Goal: Task Accomplishment & Management: Manage account settings

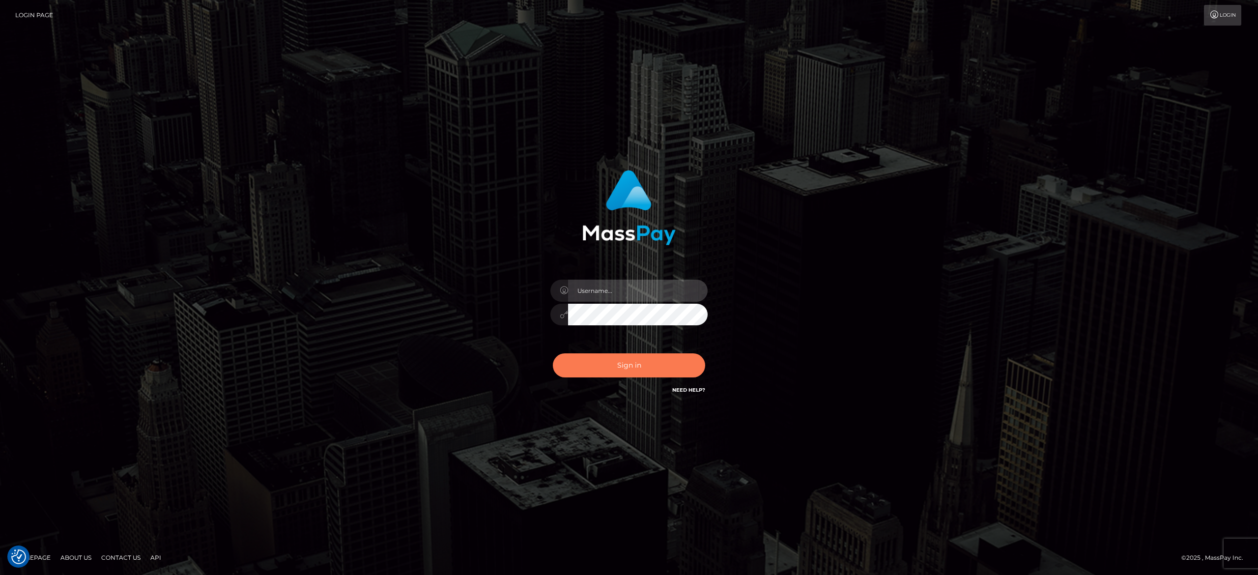
type input "alexandra.barbu"
click at [636, 360] on button "Sign in" at bounding box center [629, 365] width 152 height 24
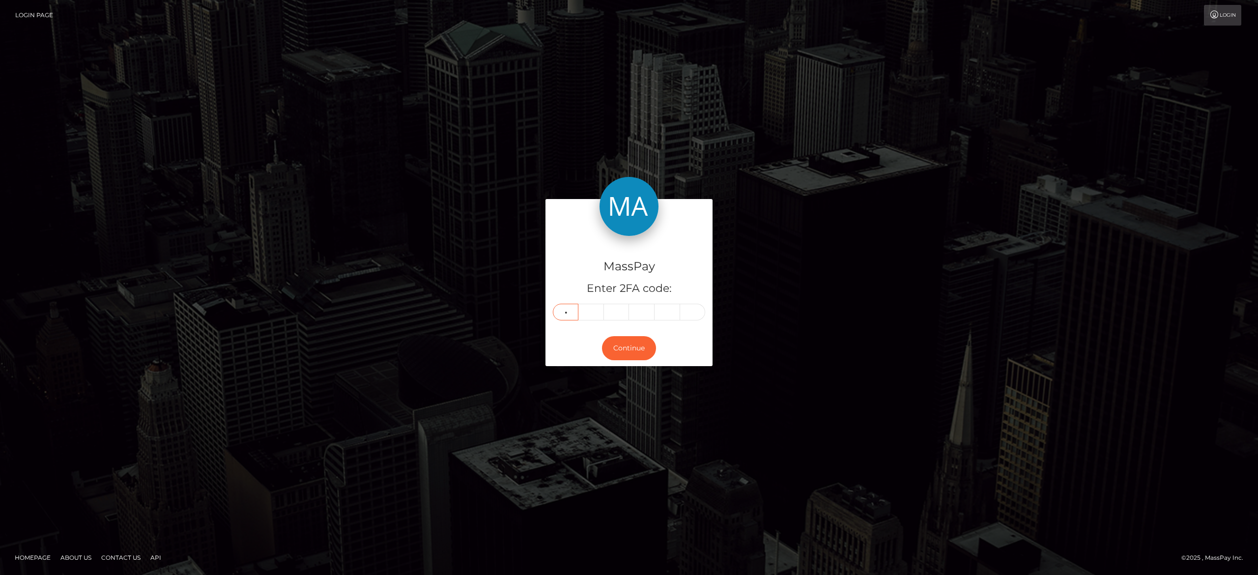
type input "6"
type input "4"
type input "7"
type input "0"
type input "7"
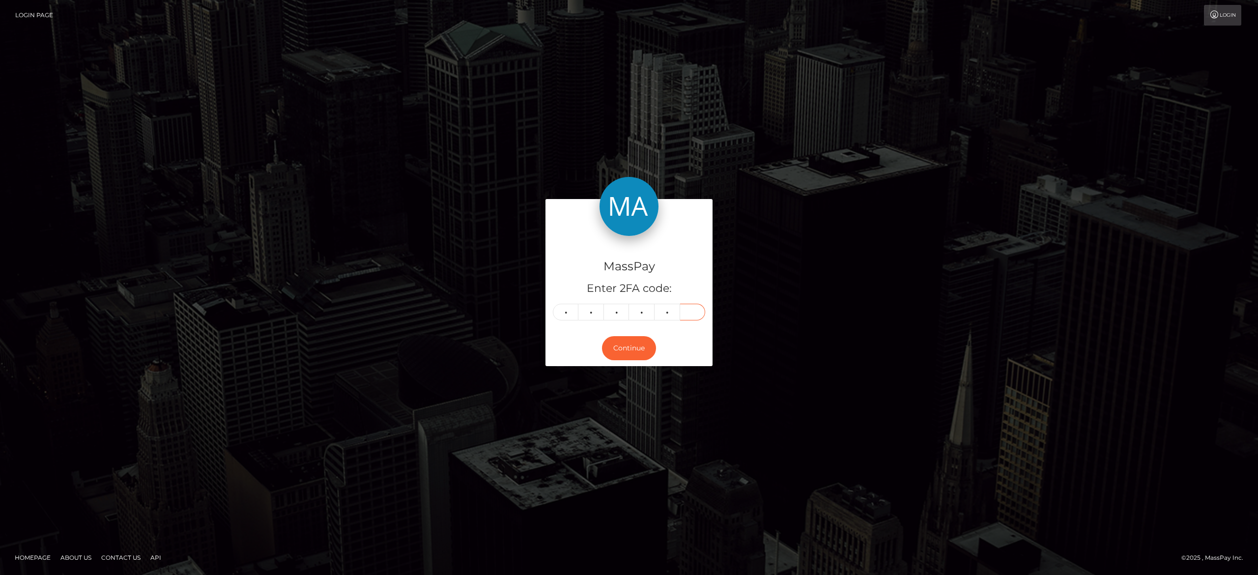
type input "3"
